Goal: Task Accomplishment & Management: Use online tool/utility

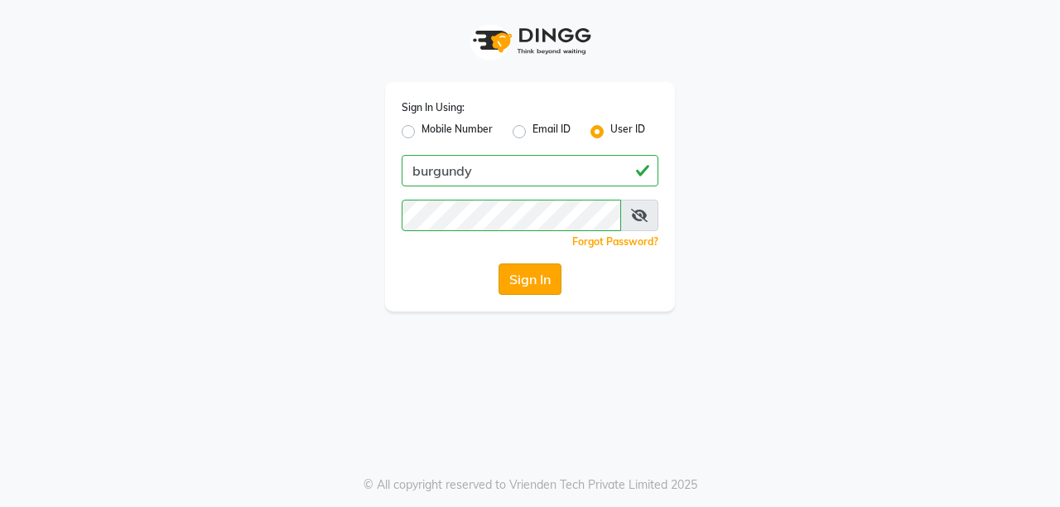
click at [531, 269] on button "Sign In" at bounding box center [530, 278] width 63 height 31
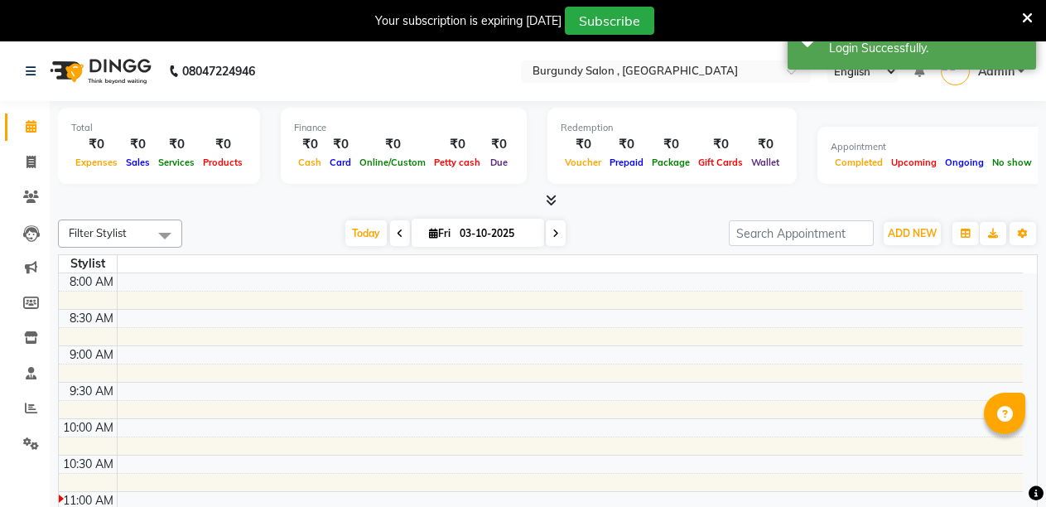
select select "en"
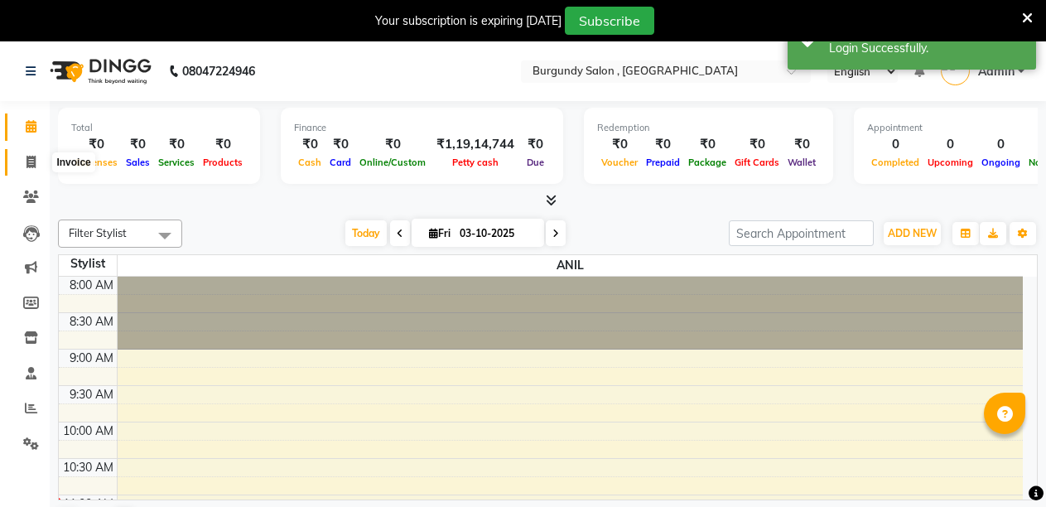
click at [28, 166] on icon at bounding box center [31, 162] width 9 height 12
select select "service"
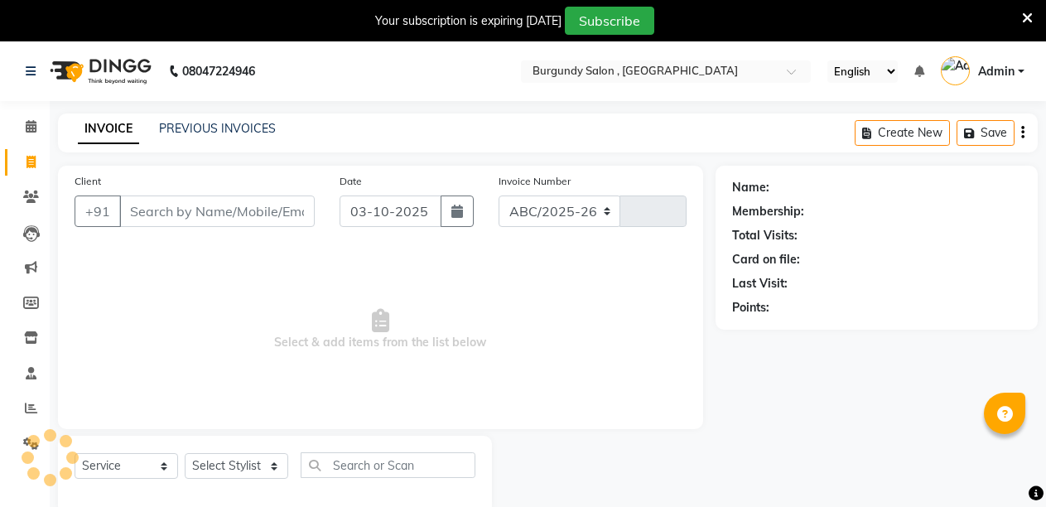
select select "5345"
type input "2033"
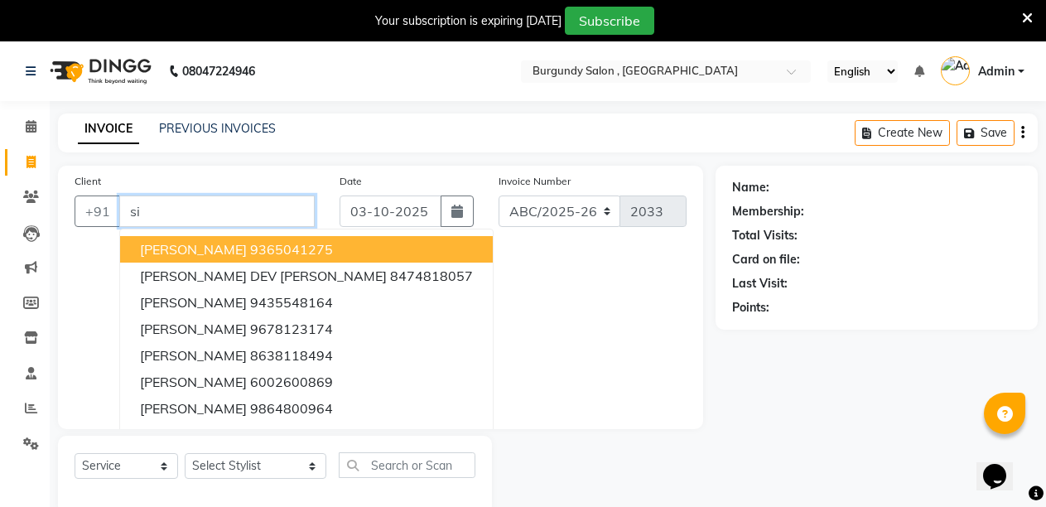
type input "s"
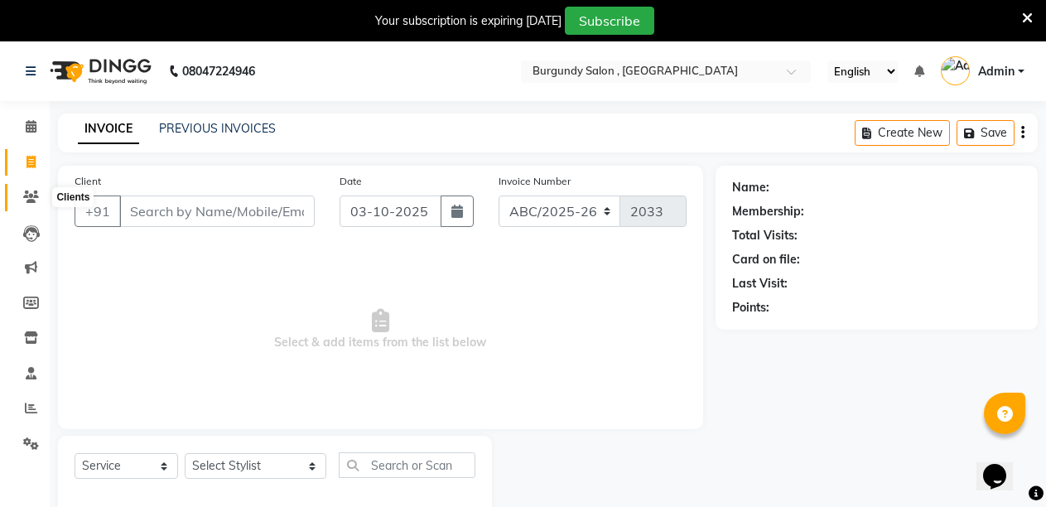
click at [22, 190] on span at bounding box center [31, 197] width 29 height 19
click at [26, 191] on icon at bounding box center [31, 196] width 16 height 12
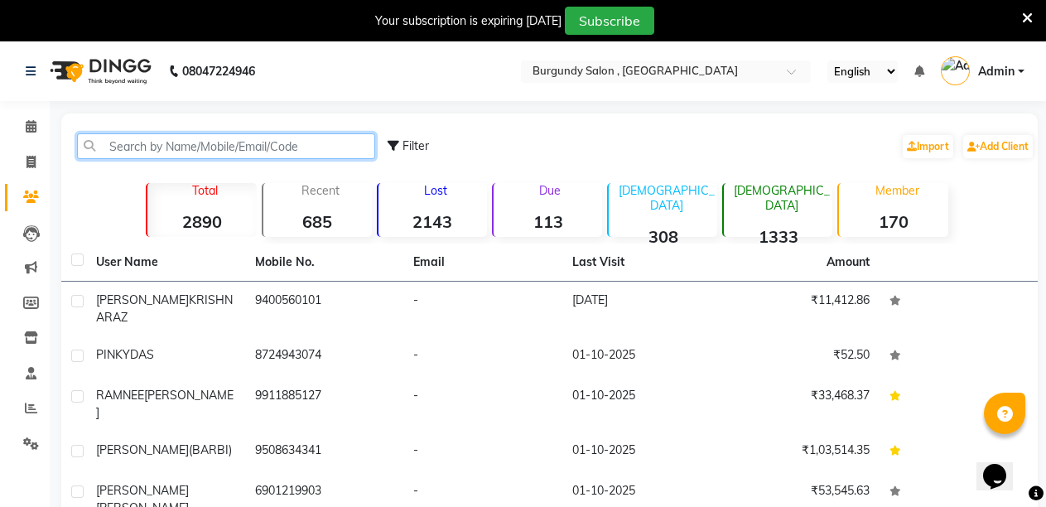
click at [282, 147] on input "text" at bounding box center [226, 146] width 298 height 26
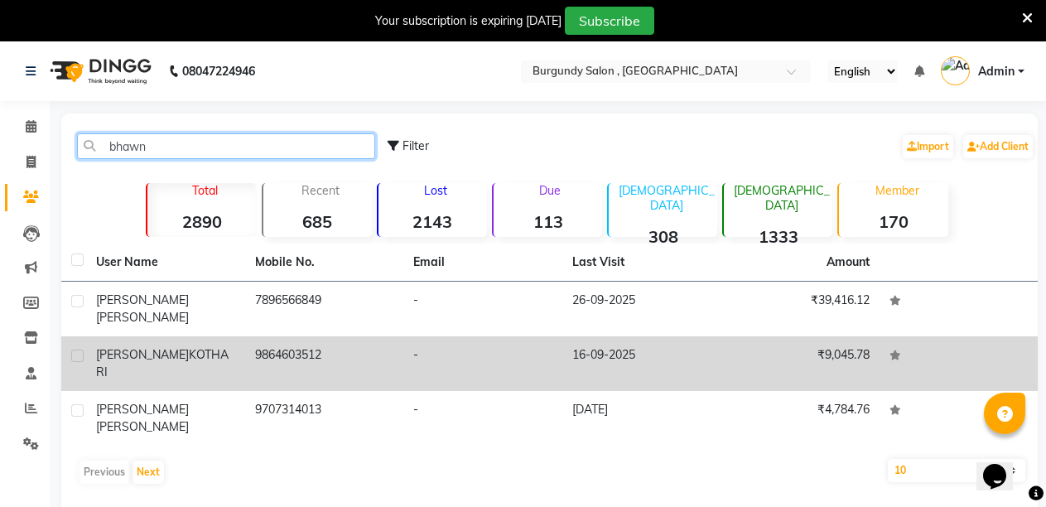
type input "bhawn"
click at [351, 346] on td "9864603512" at bounding box center [324, 363] width 159 height 55
click at [880, 346] on td at bounding box center [959, 363] width 159 height 55
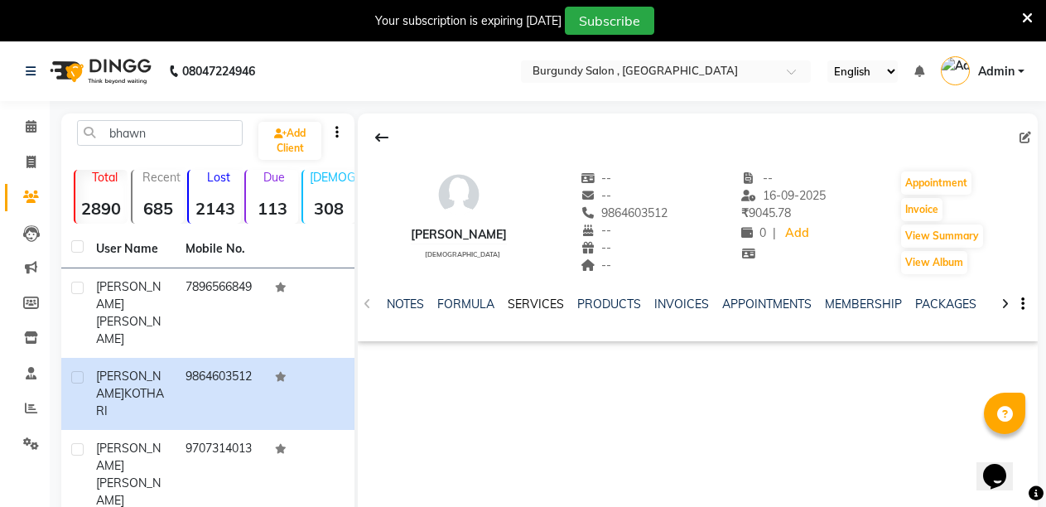
click at [547, 304] on link "SERVICES" at bounding box center [536, 303] width 56 height 15
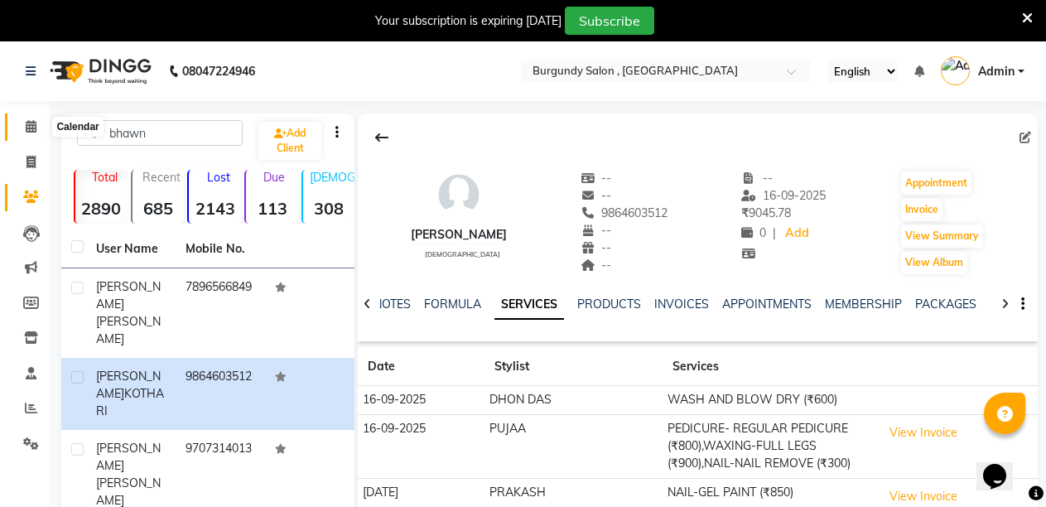
click at [27, 133] on span at bounding box center [31, 127] width 29 height 19
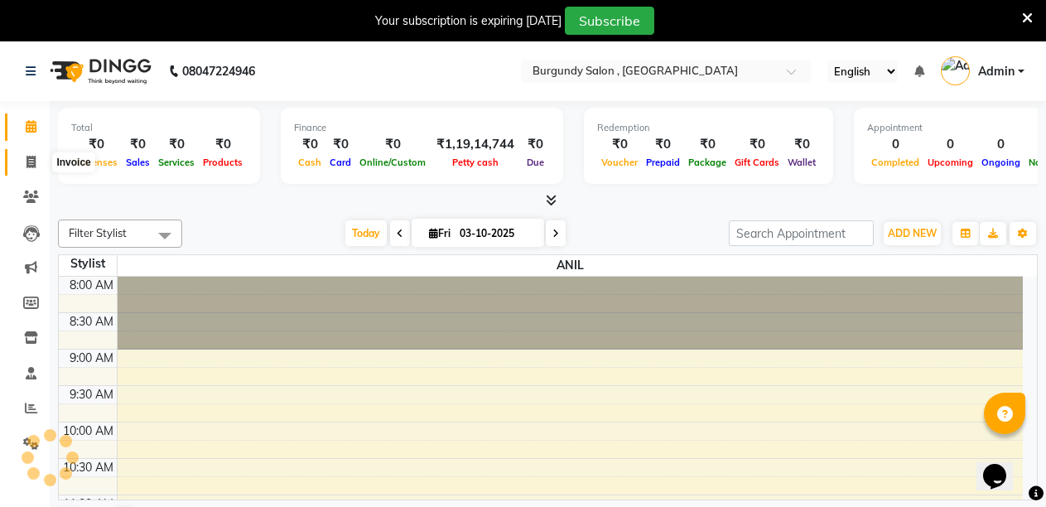
drag, startPoint x: 28, startPoint y: 147, endPoint x: 32, endPoint y: 160, distance: 13.1
click at [32, 160] on li "Invoice" at bounding box center [25, 163] width 50 height 36
click at [32, 166] on icon at bounding box center [31, 162] width 9 height 12
select select "service"
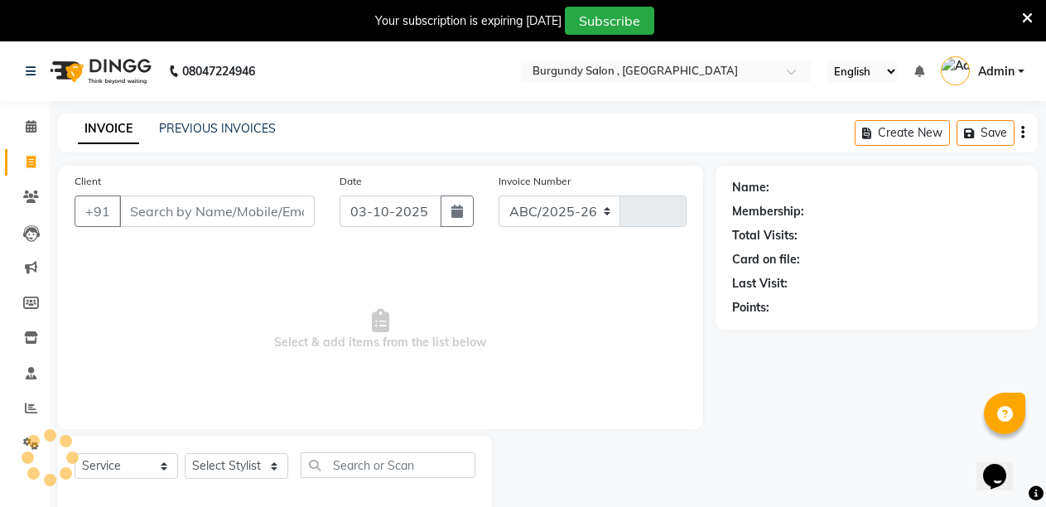
select select "5345"
type input "2033"
